Goal: Check status: Check status

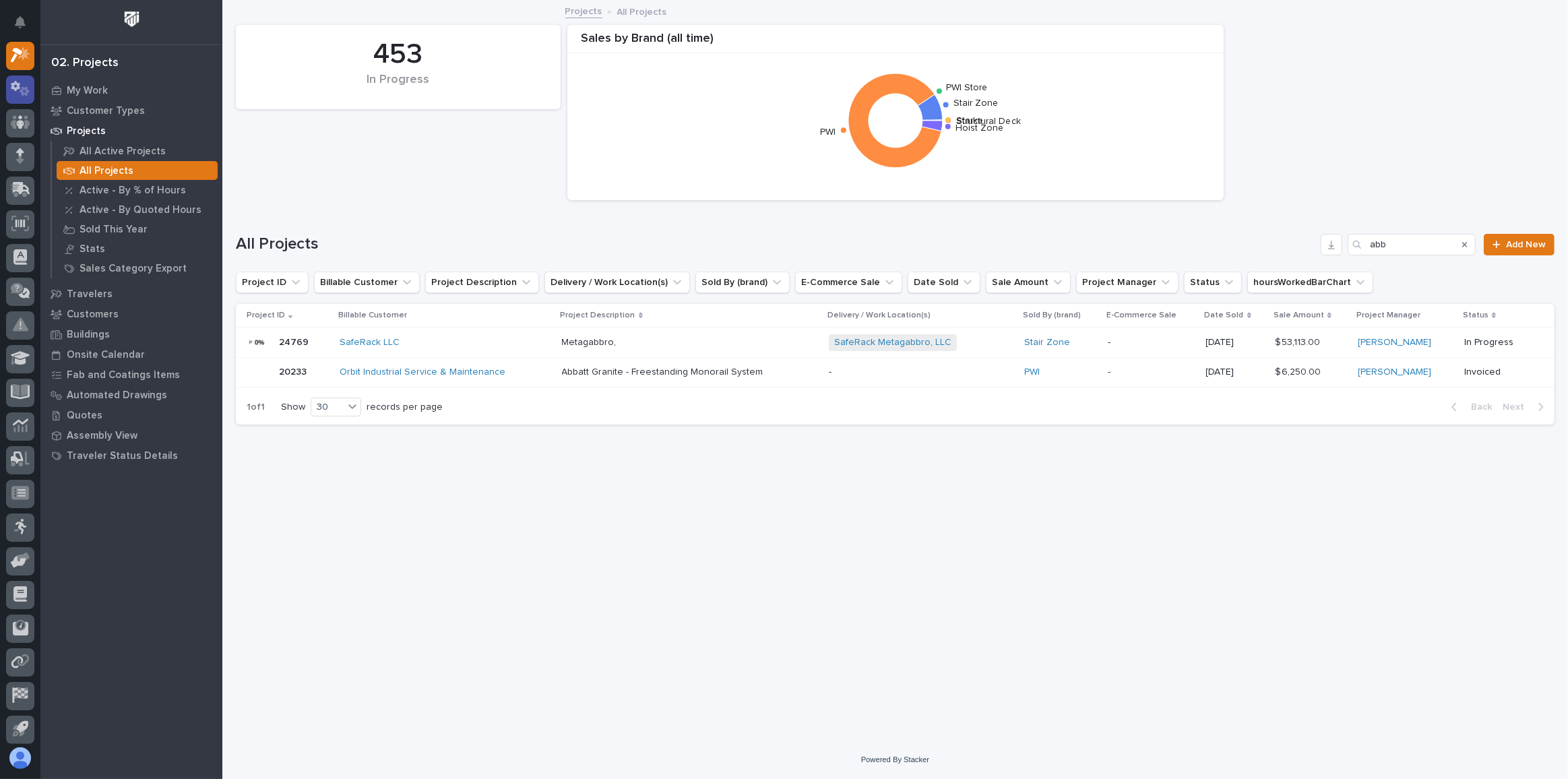
click at [19, 86] on icon at bounding box center [16, 86] width 9 height 10
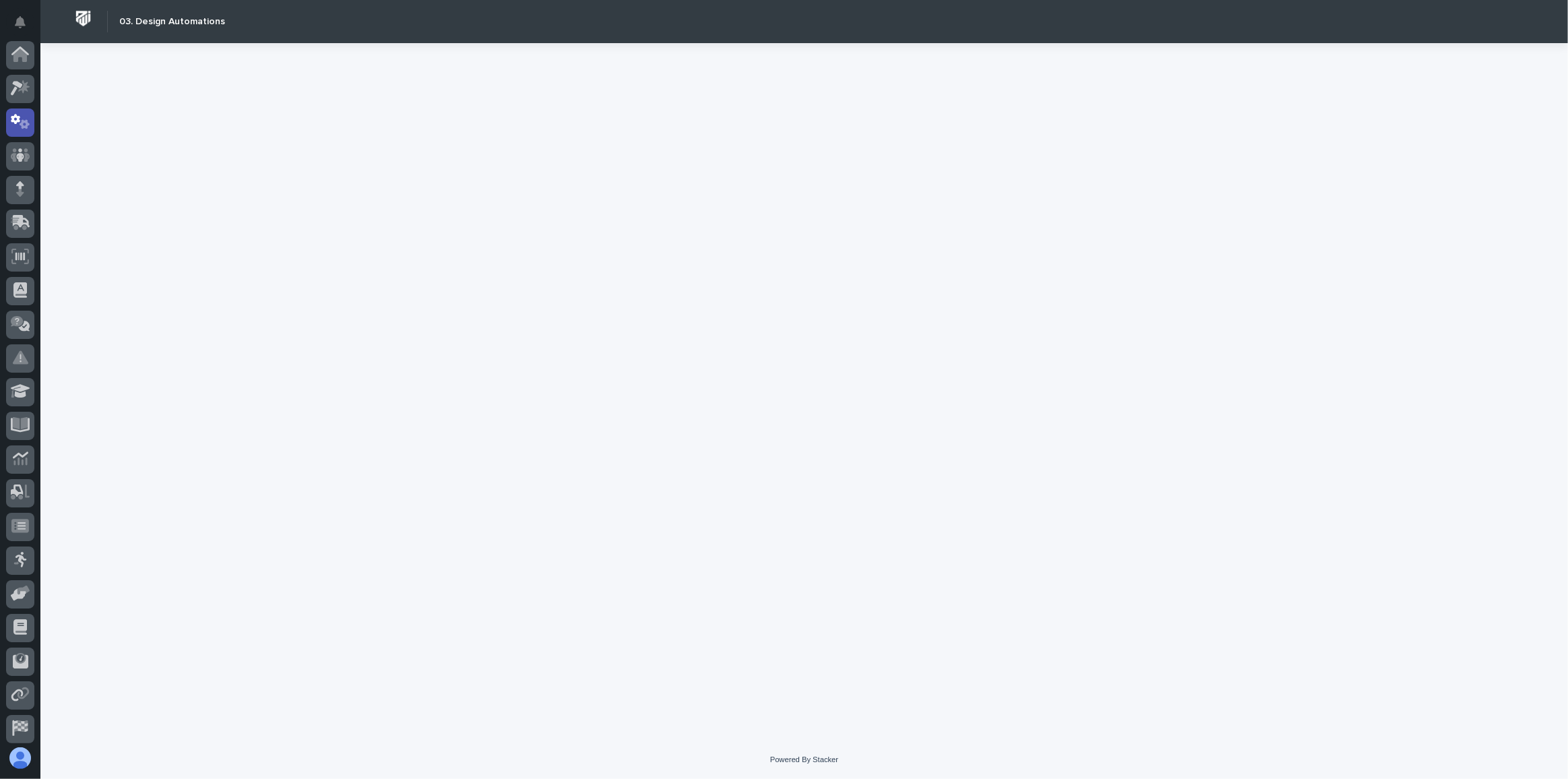
scroll to position [67, 0]
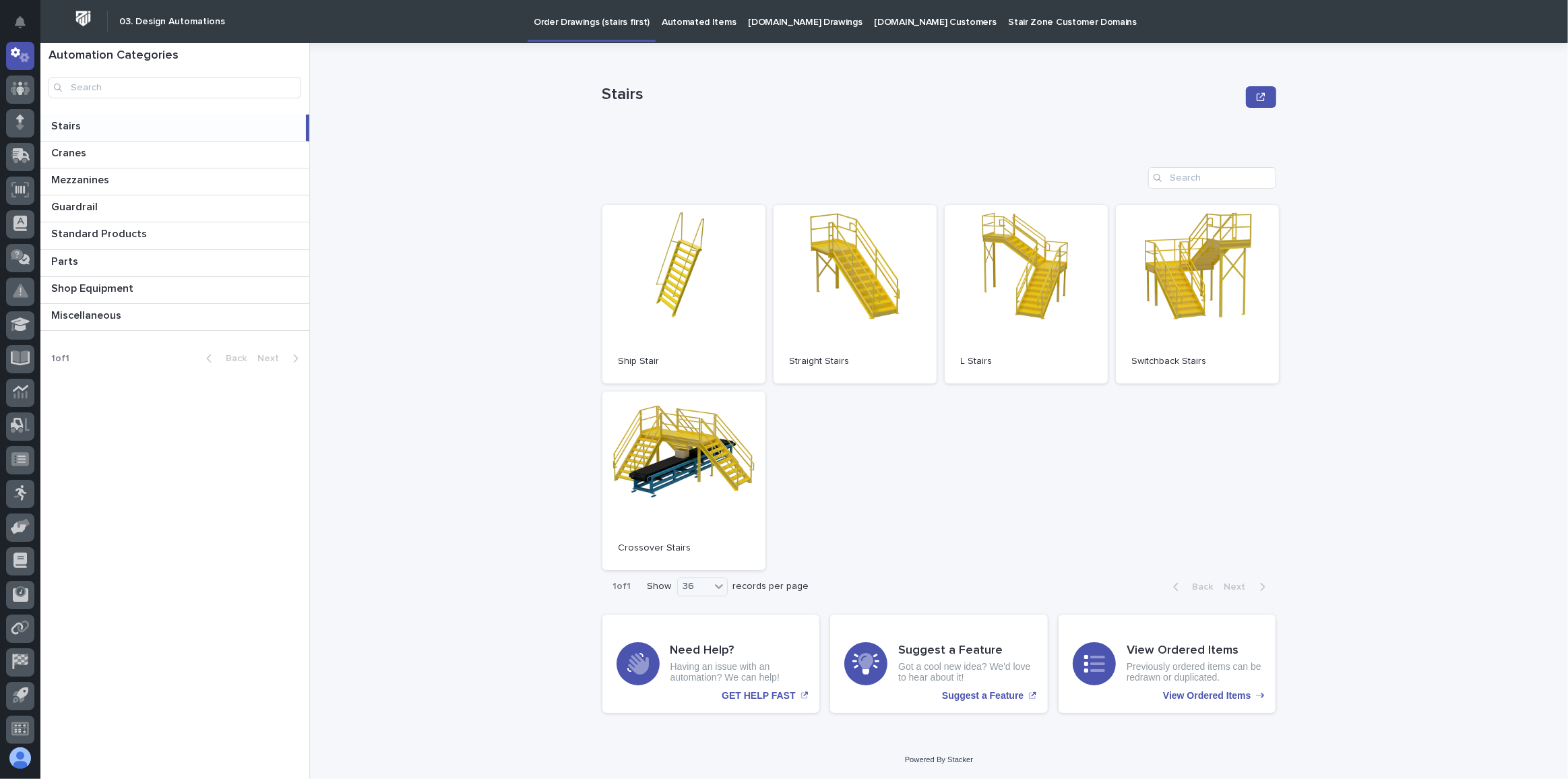
click at [768, 24] on p "[DOMAIN_NAME] Drawings" at bounding box center [805, 14] width 114 height 28
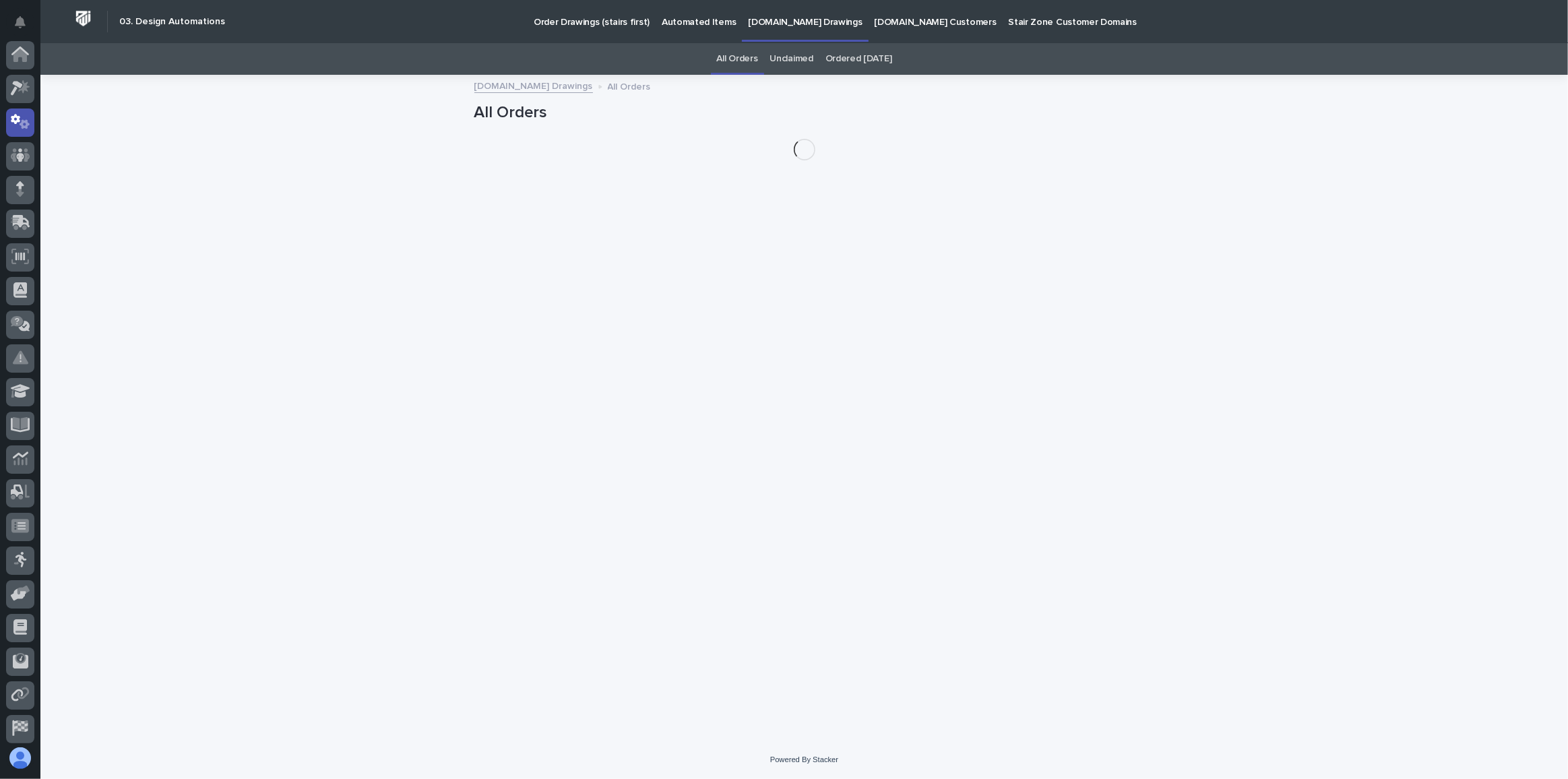
scroll to position [67, 0]
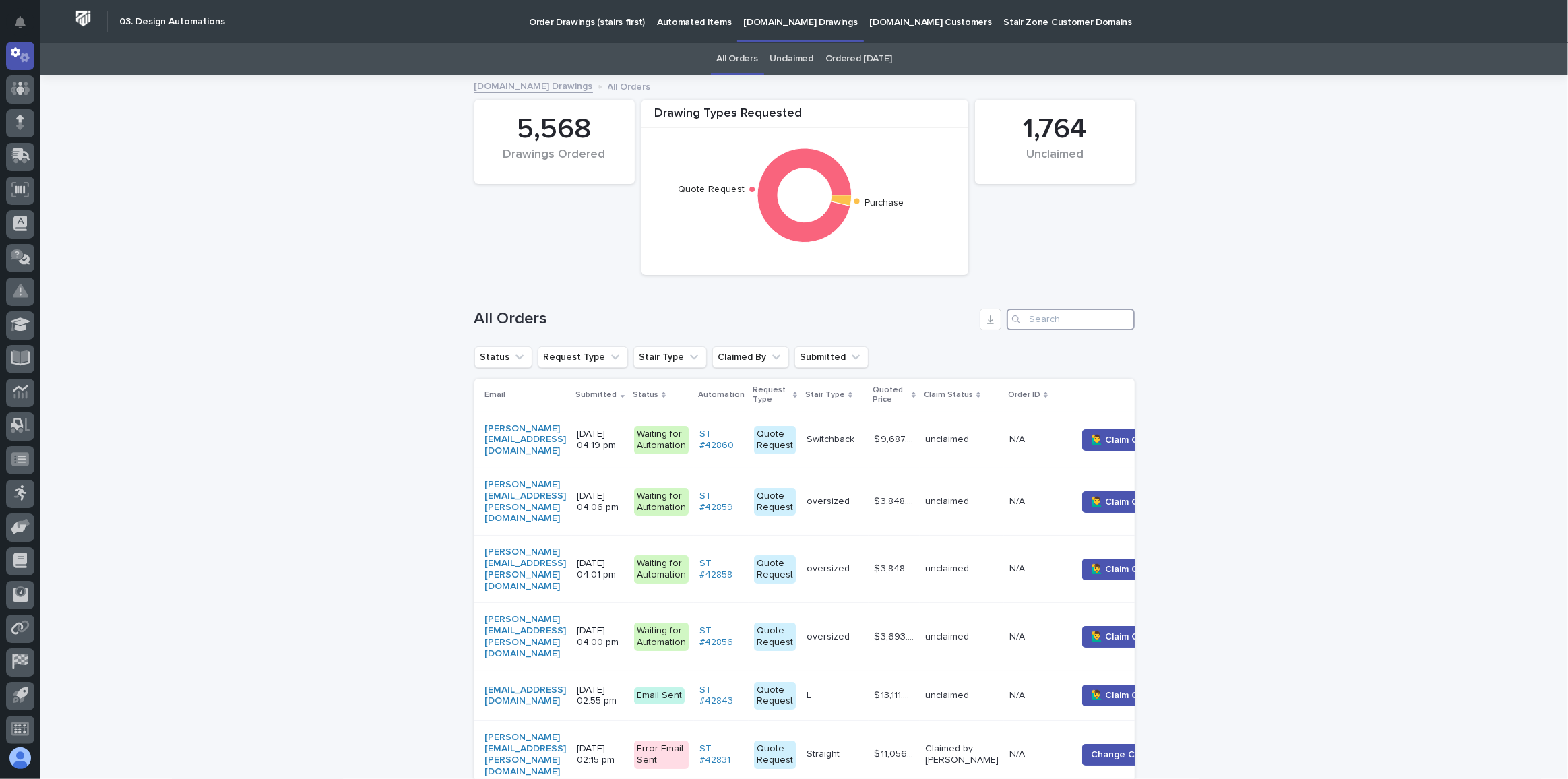
click at [1085, 319] on input "Search" at bounding box center [1071, 319] width 128 height 22
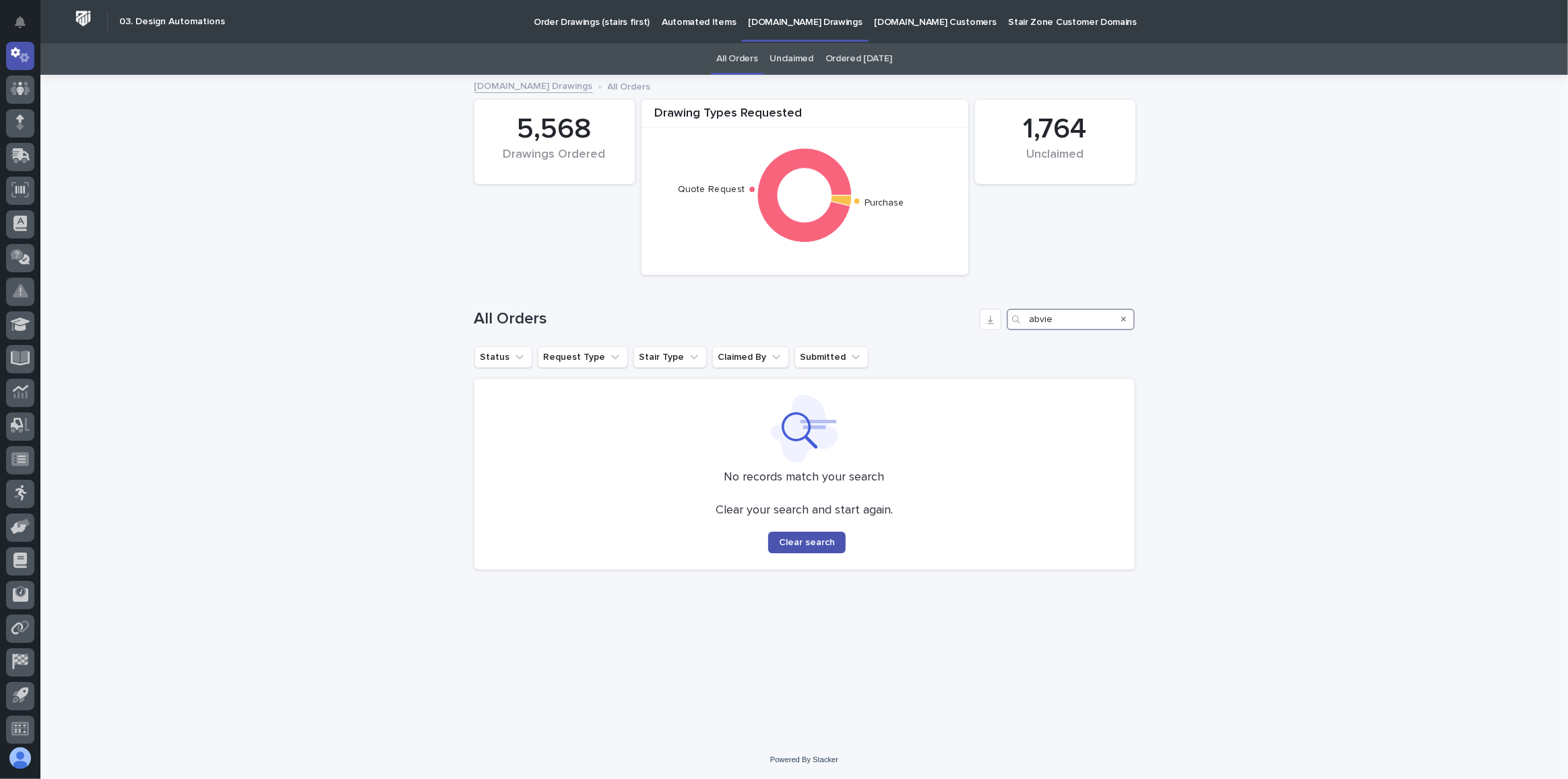
drag, startPoint x: 1039, startPoint y: 324, endPoint x: 1048, endPoint y: 321, distance: 9.5
click at [1040, 324] on input "abvie" at bounding box center [1071, 319] width 128 height 22
type input "abbvie"
drag, startPoint x: 1072, startPoint y: 317, endPoint x: 920, endPoint y: 319, distance: 152.0
click at [920, 319] on div "All Orders abbvie" at bounding box center [805, 319] width 660 height 22
